Goal: Book appointment/travel/reservation

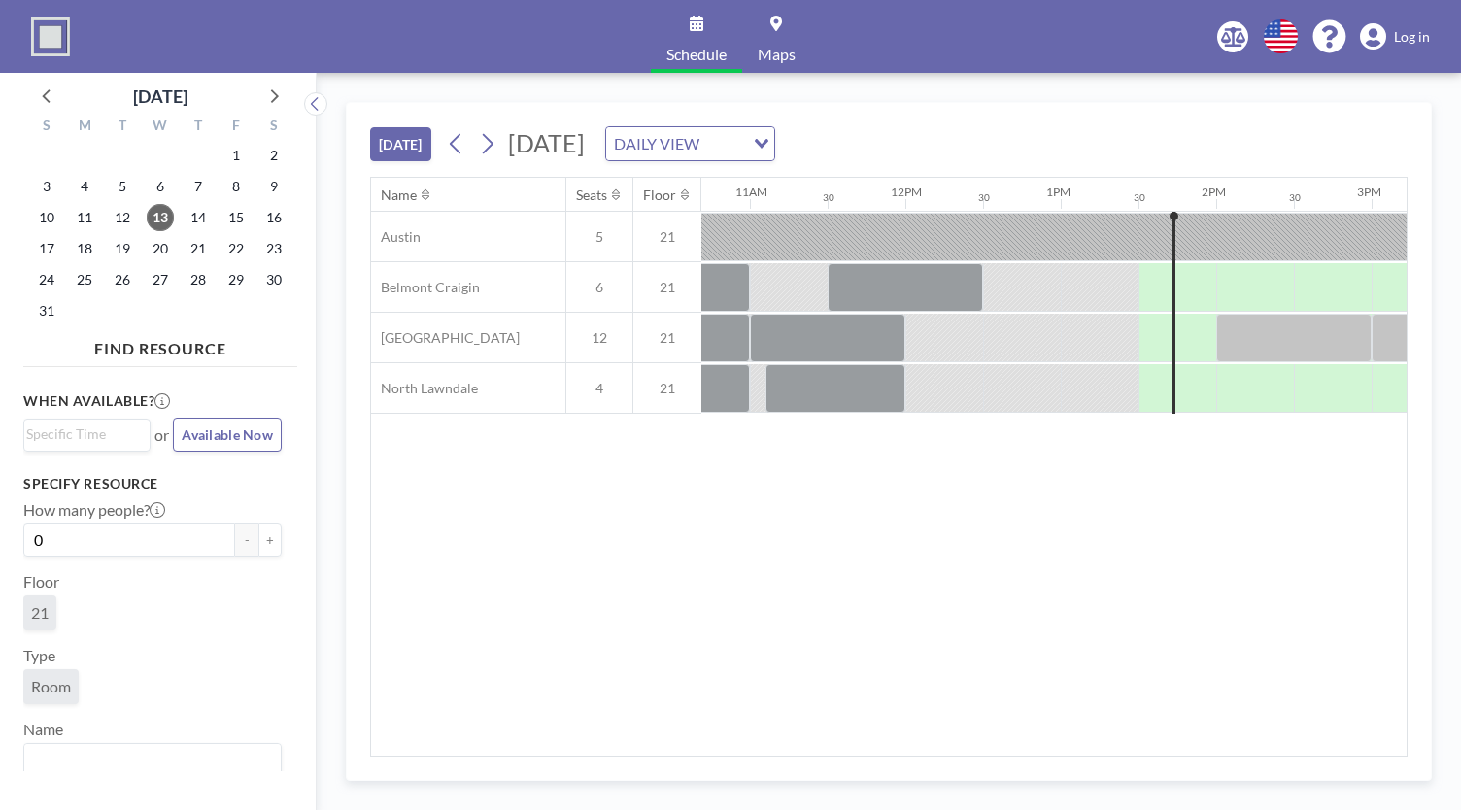
scroll to position [0, 1660]
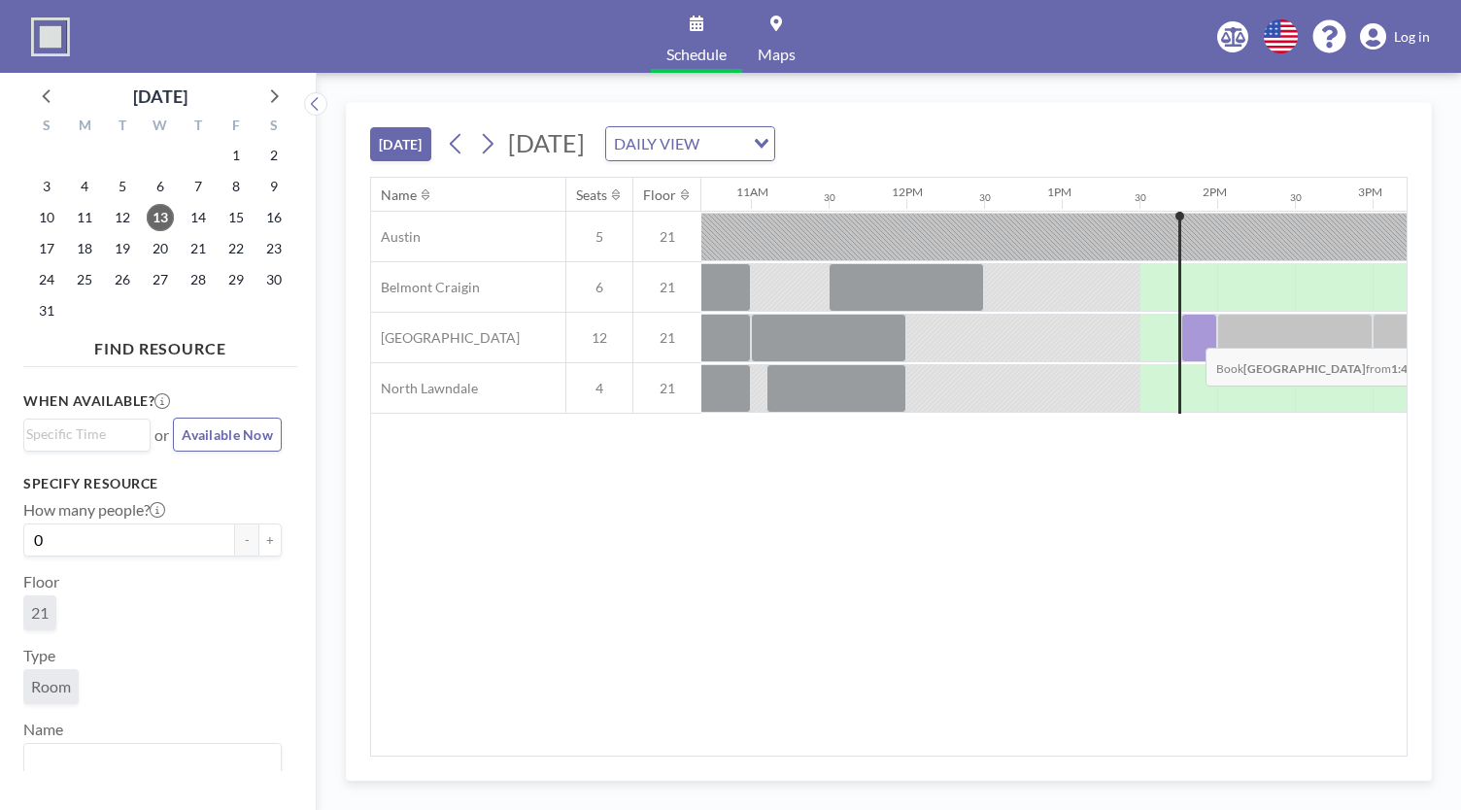
click at [1190, 331] on div at bounding box center [1199, 338] width 36 height 49
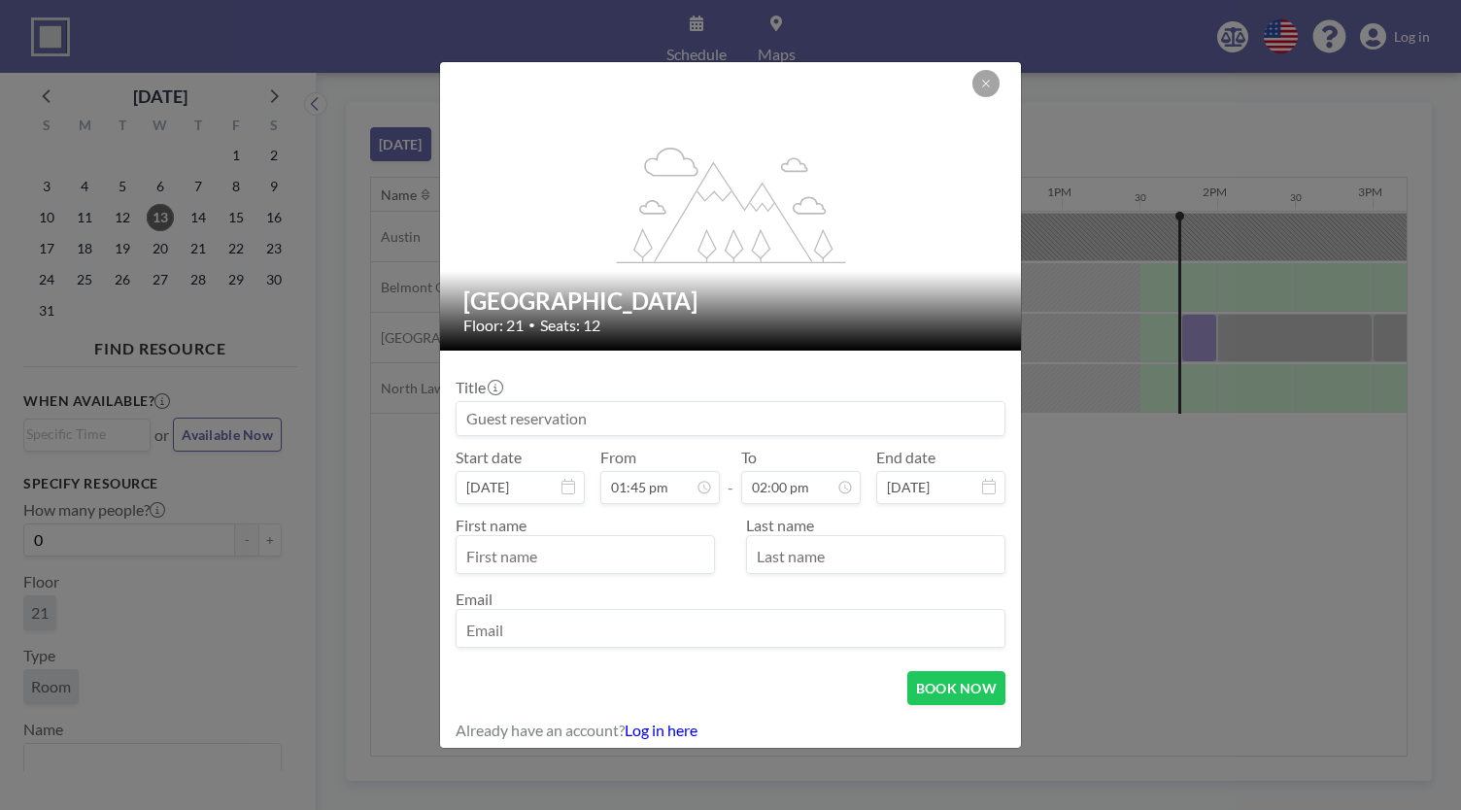
click at [610, 422] on input at bounding box center [730, 418] width 548 height 33
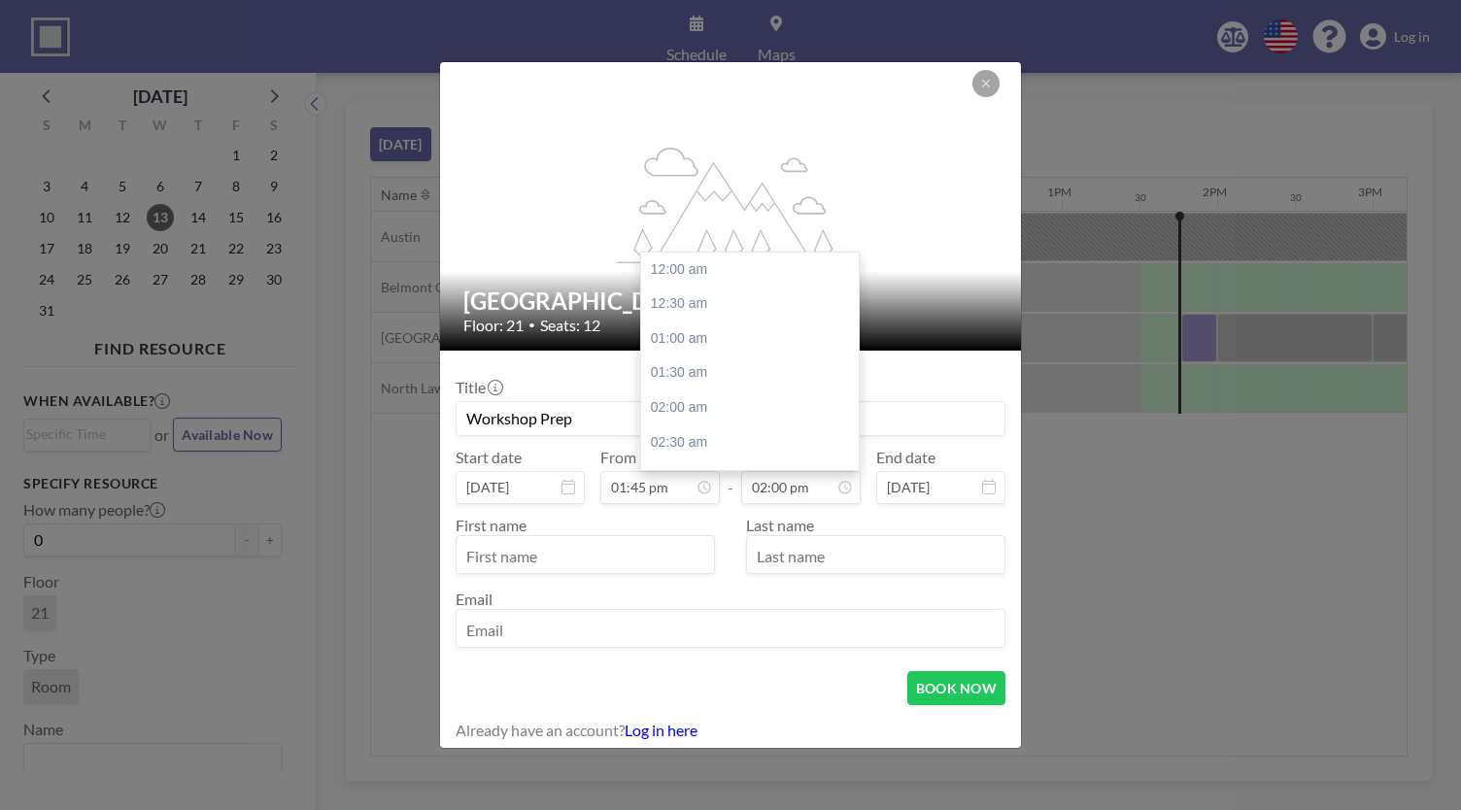
scroll to position [968, 0]
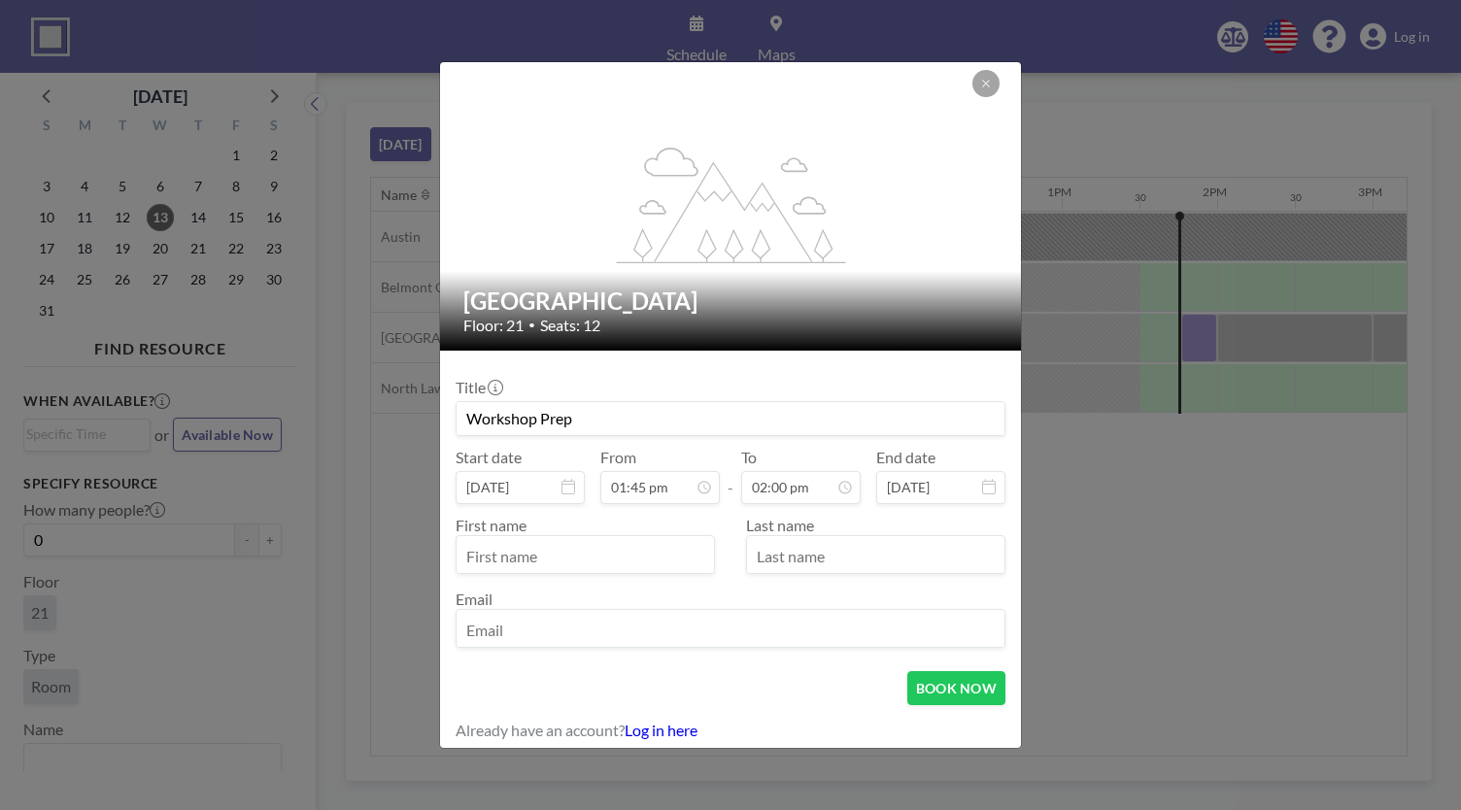
type input "Workshop Prep"
click at [598, 560] on input "text" at bounding box center [584, 556] width 257 height 33
type input "[PERSON_NAME]"
click at [541, 633] on input "email" at bounding box center [730, 630] width 548 height 33
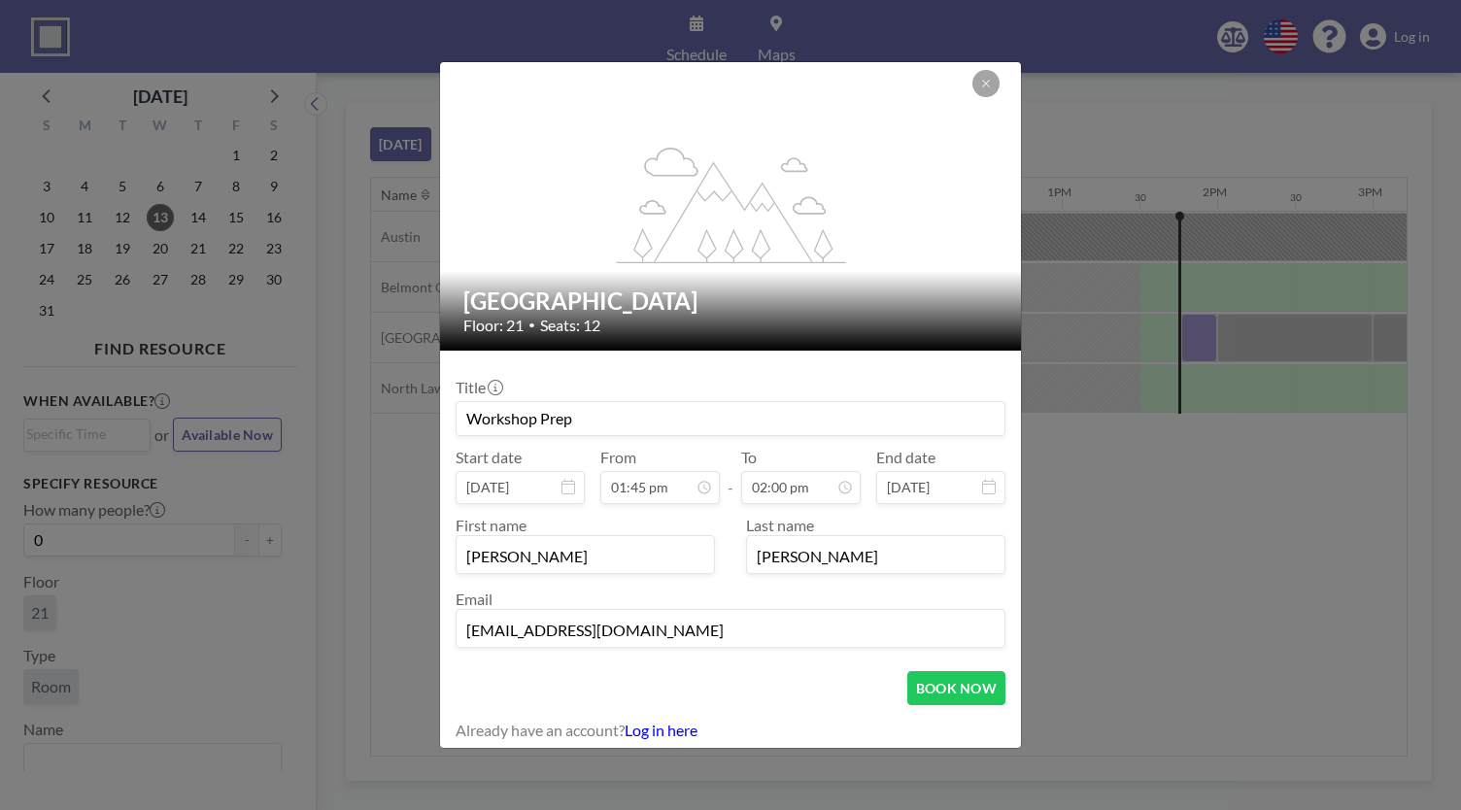
scroll to position [3, 0]
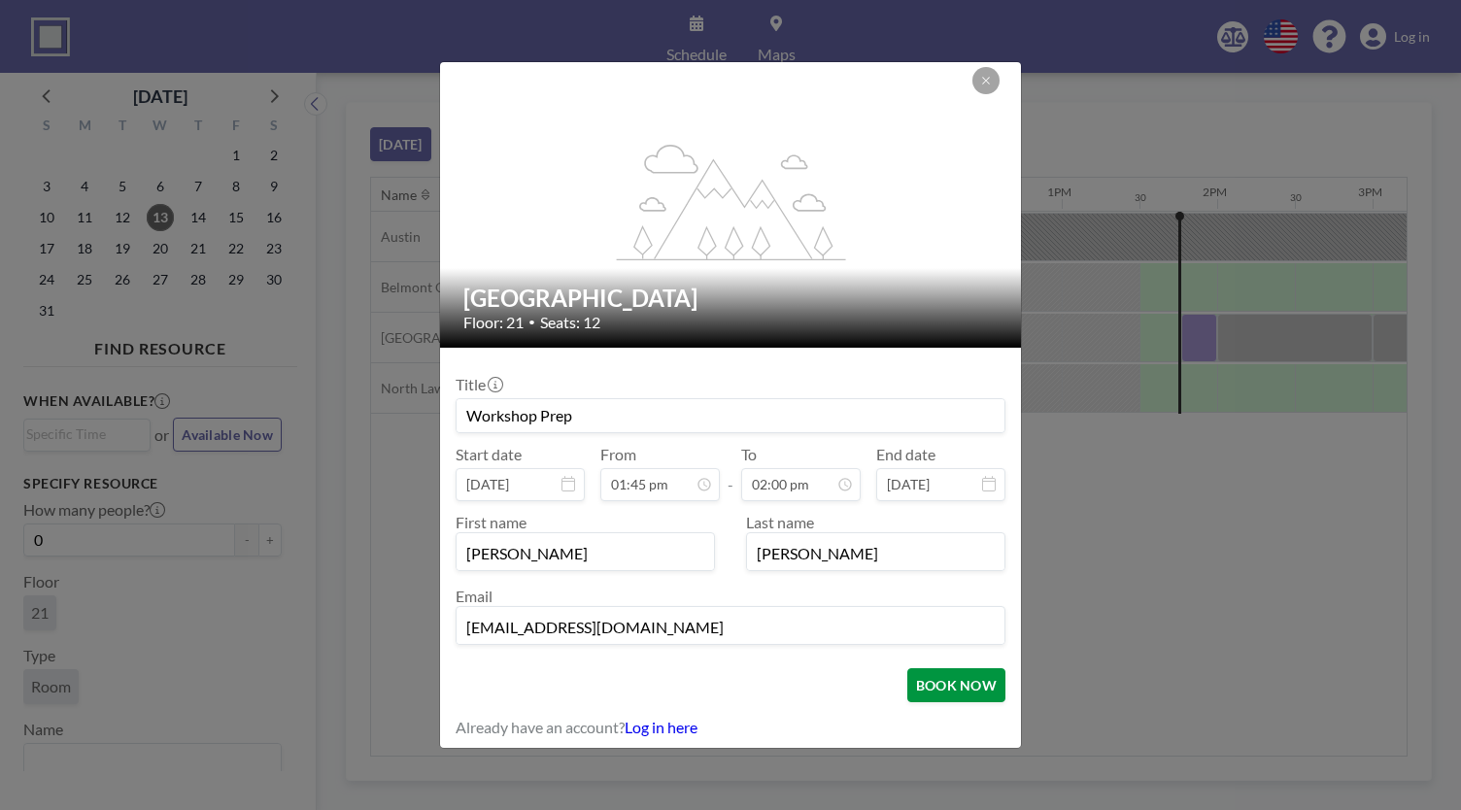
type input "[EMAIL_ADDRESS][DOMAIN_NAME]"
click at [936, 685] on button "BOOK NOW" at bounding box center [956, 685] width 98 height 34
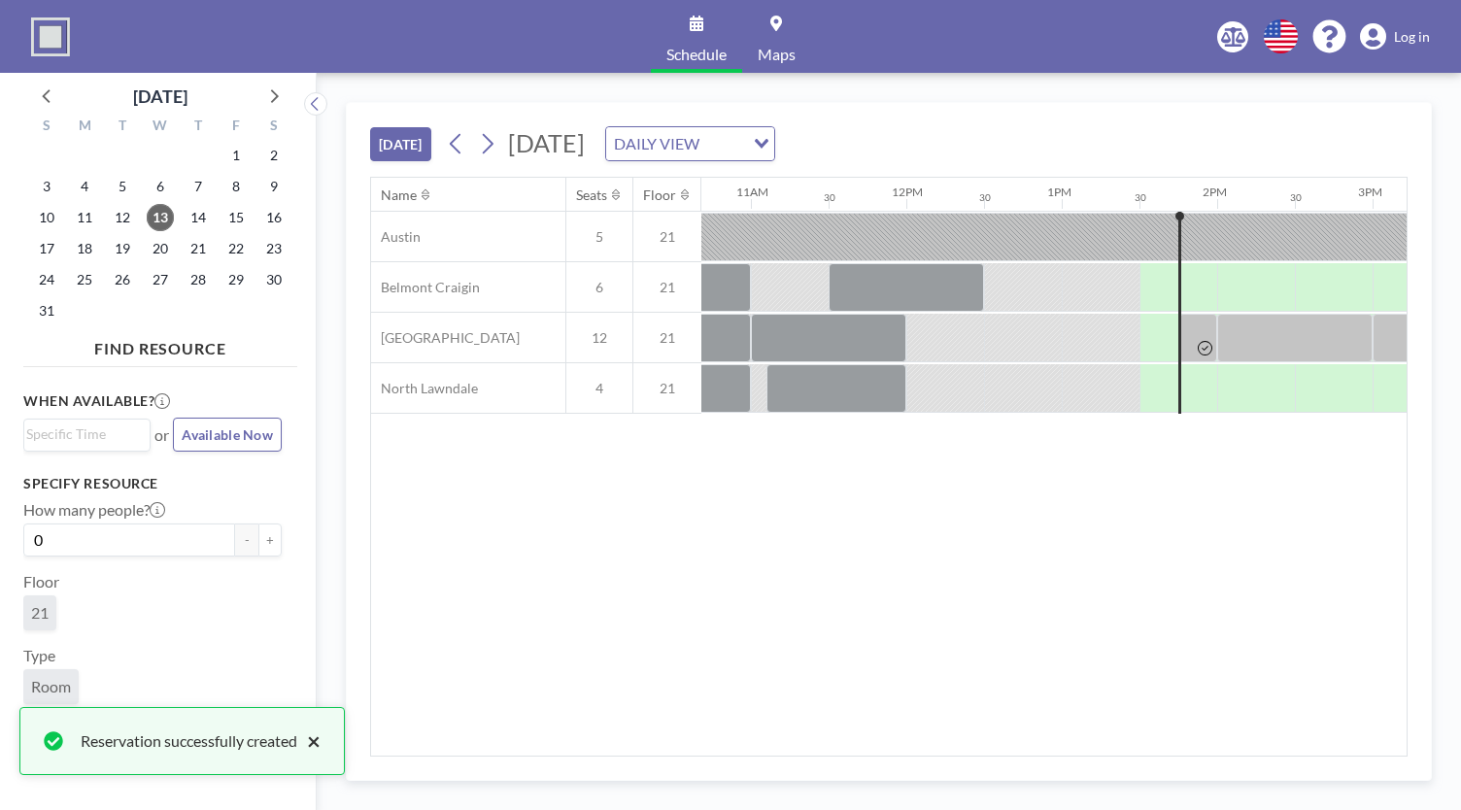
click at [312, 743] on button "×" at bounding box center [308, 740] width 23 height 23
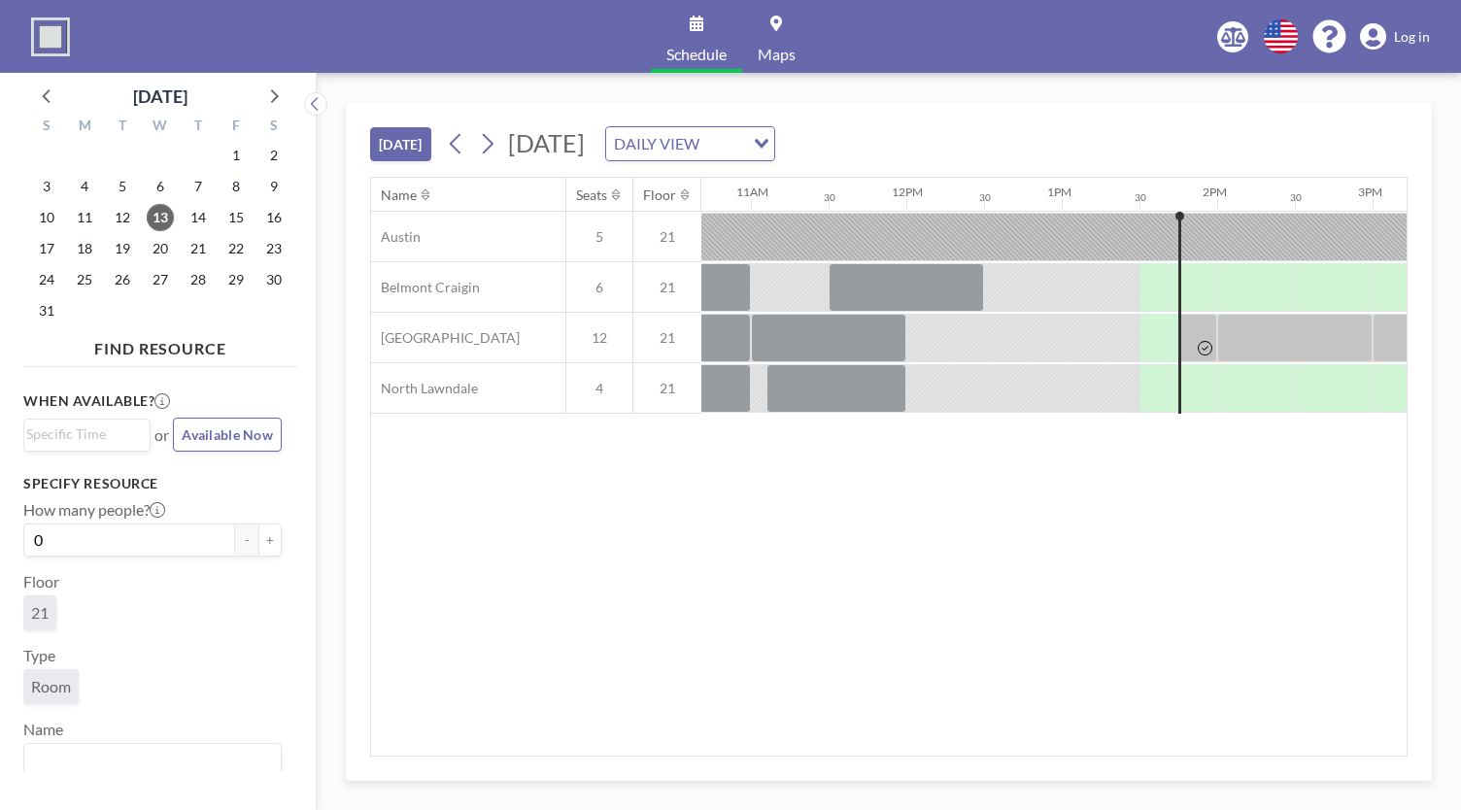
click at [1072, 733] on div "Name Seats Floor 12AM 30 1AM 30 2AM 30 3AM 30 4AM 30 5AM 30 6AM 30 7AM 30 8AM 3…" at bounding box center [888, 467] width 1035 height 578
